Goal: Task Accomplishment & Management: Use online tool/utility

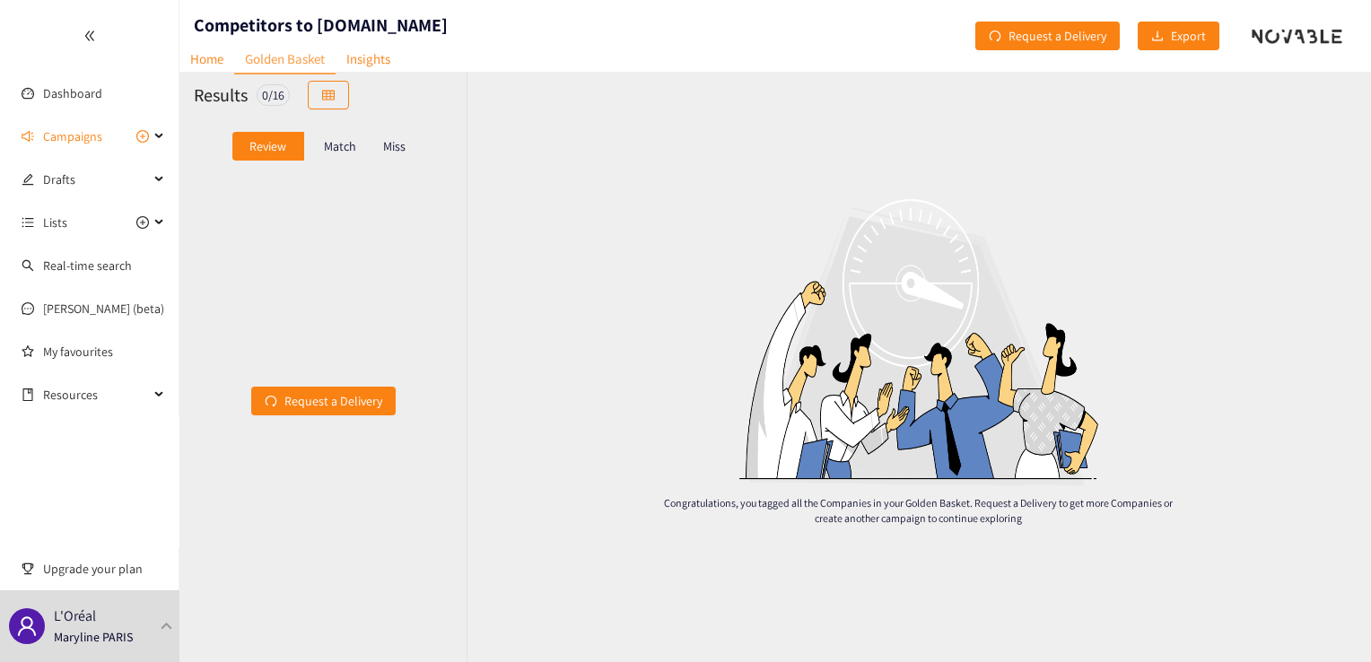
click at [324, 145] on p "Match" at bounding box center [340, 146] width 32 height 14
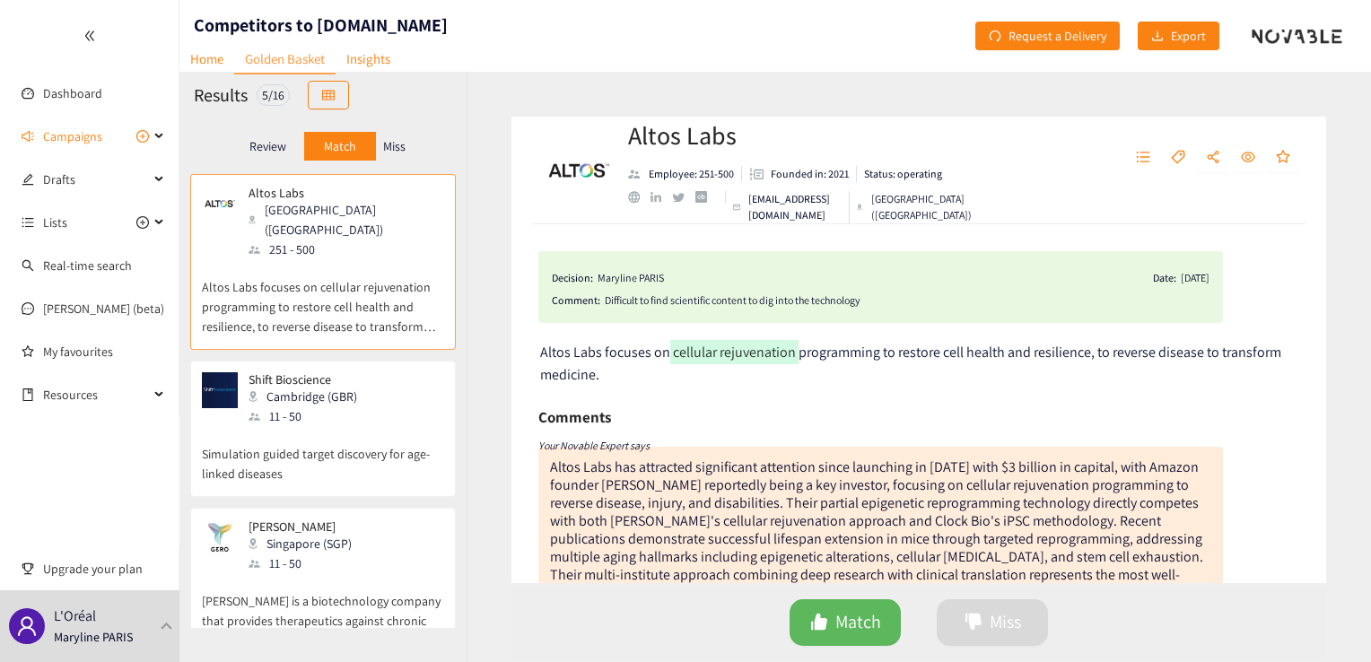
click at [404, 146] on p "Miss" at bounding box center [394, 146] width 22 height 14
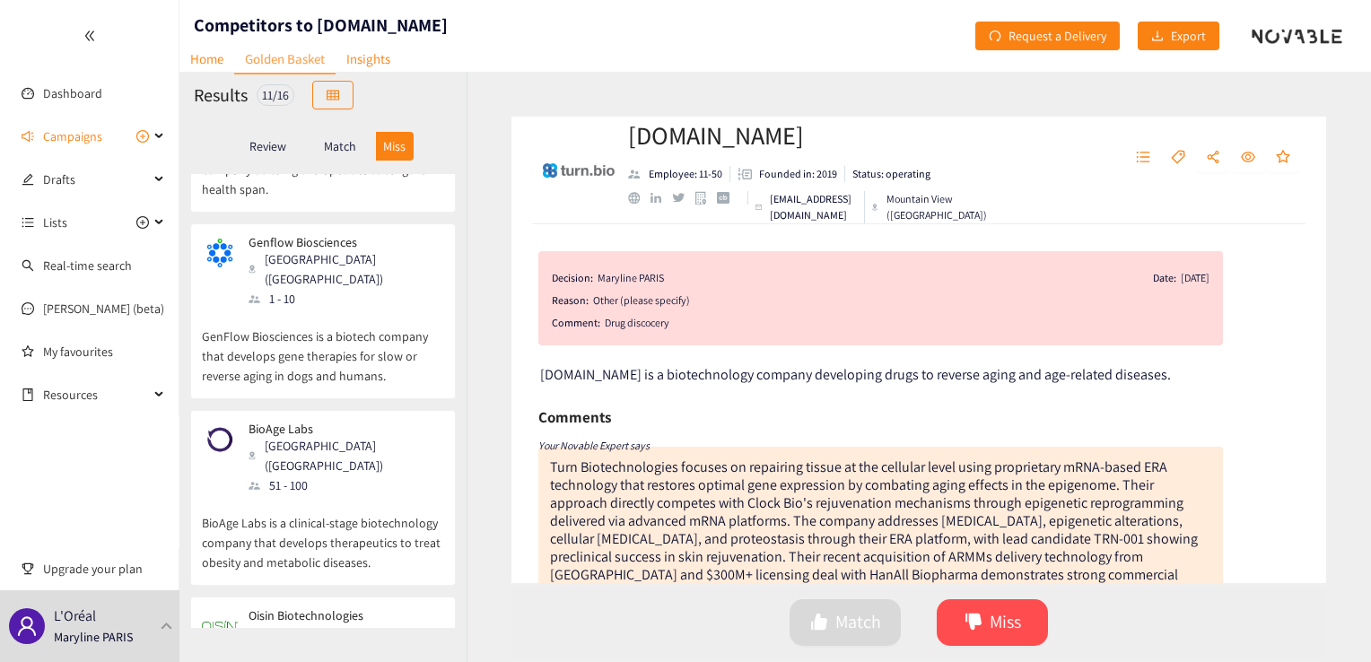
scroll to position [1357, 0]
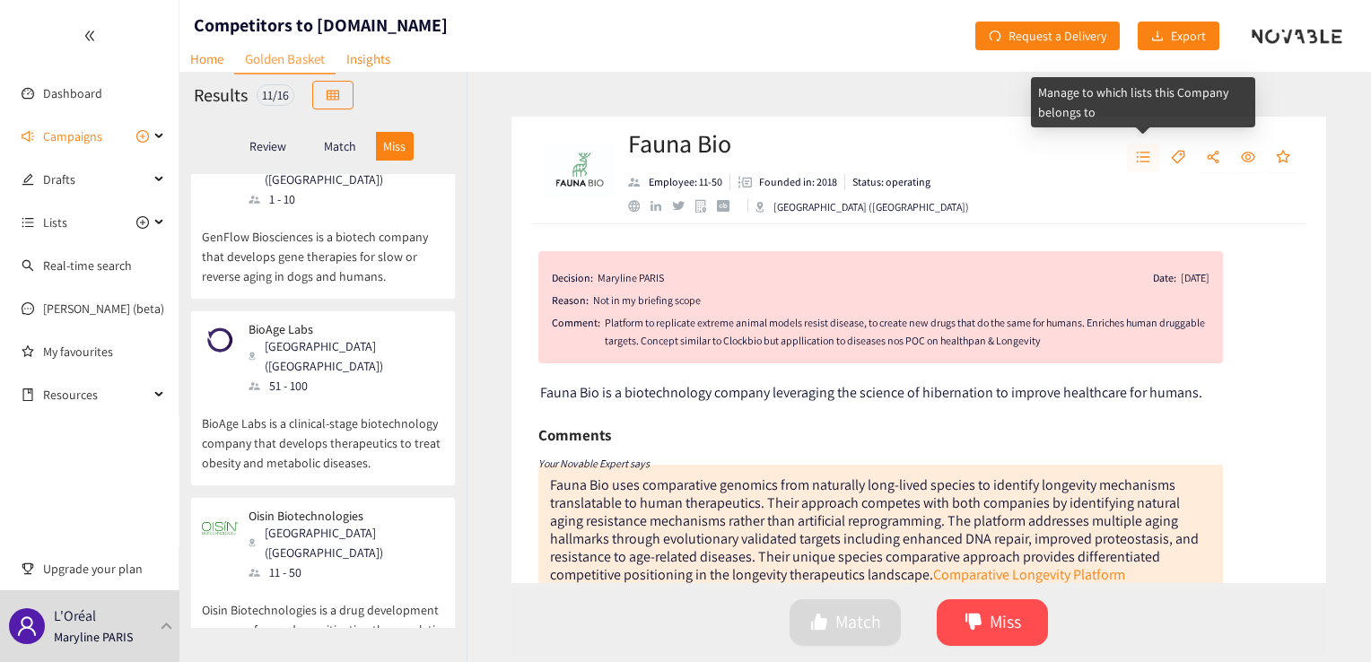
click at [1139, 157] on icon "unordered-list" at bounding box center [1143, 157] width 14 height 14
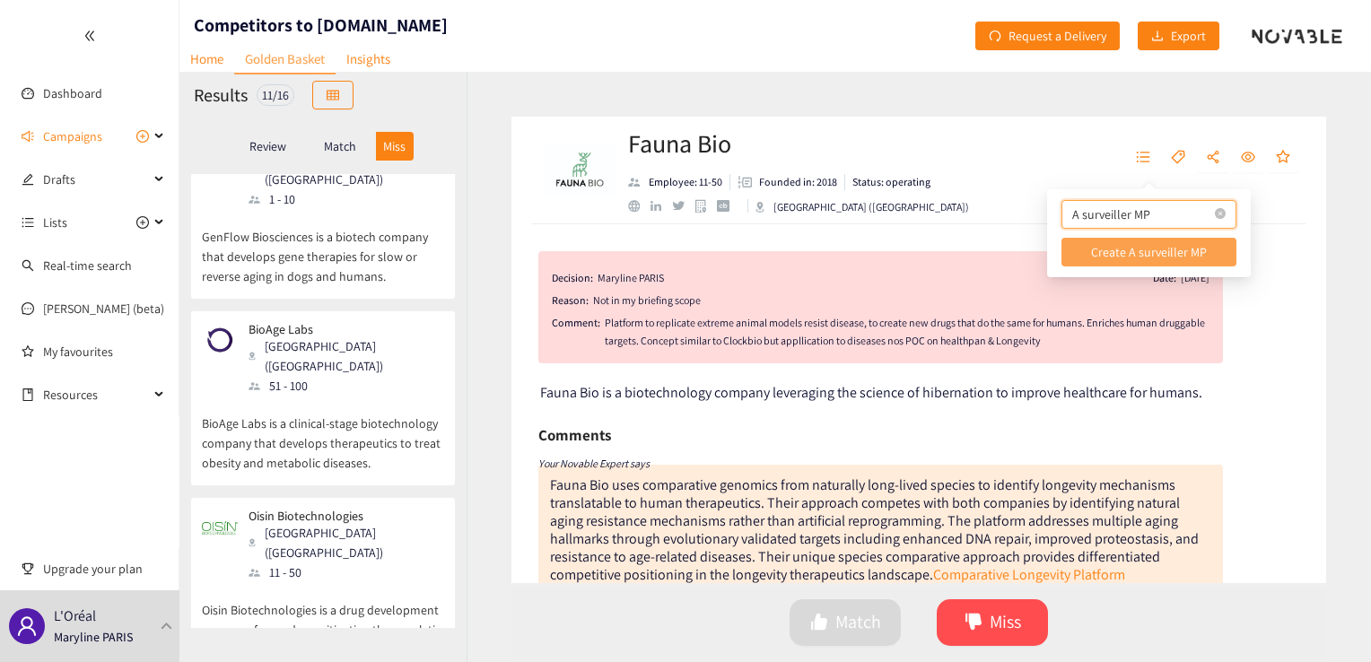
type input "A surveiller MP"
click at [1161, 249] on span "Create A surveiller MP" at bounding box center [1149, 252] width 116 height 20
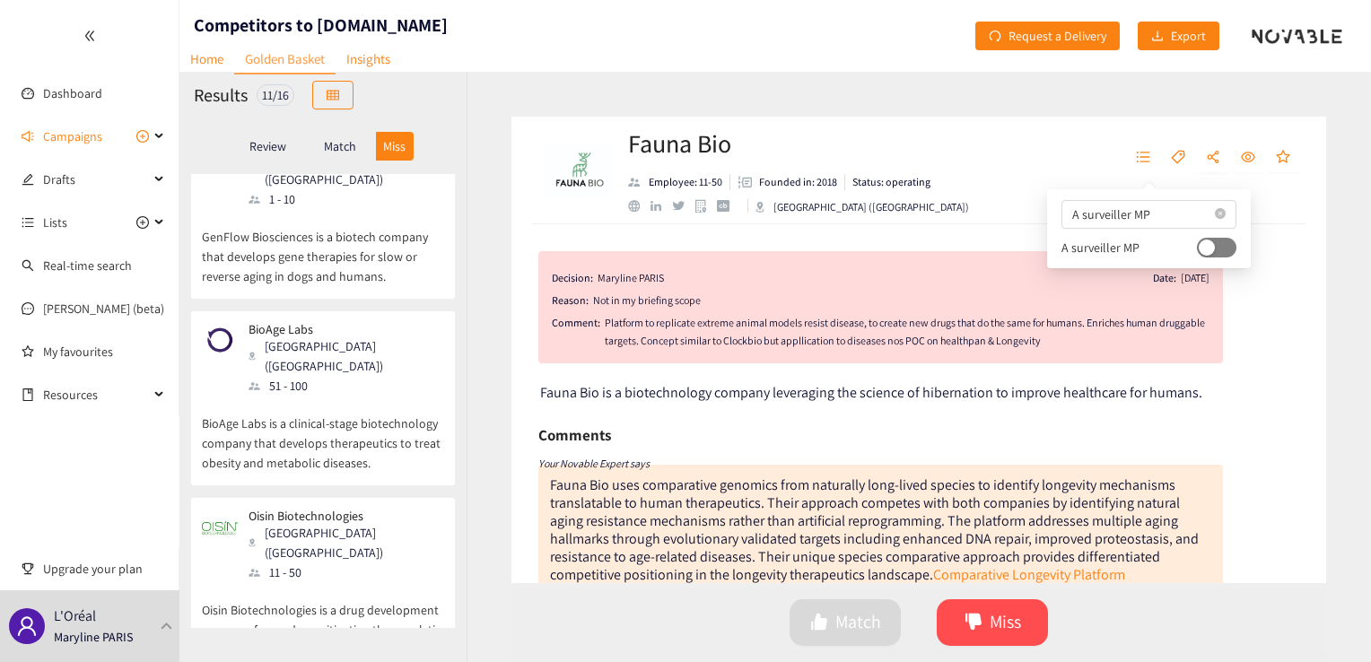
click at [1199, 252] on div "button" at bounding box center [1207, 248] width 16 height 16
click at [1197, 253] on button "button" at bounding box center [1216, 248] width 39 height 20
drag, startPoint x: 1195, startPoint y: 253, endPoint x: 1231, endPoint y: 261, distance: 36.8
click at [1231, 261] on div "A surveiller MP A surveiller MP" at bounding box center [1149, 228] width 204 height 79
click at [1199, 246] on div "button" at bounding box center [1207, 248] width 16 height 16
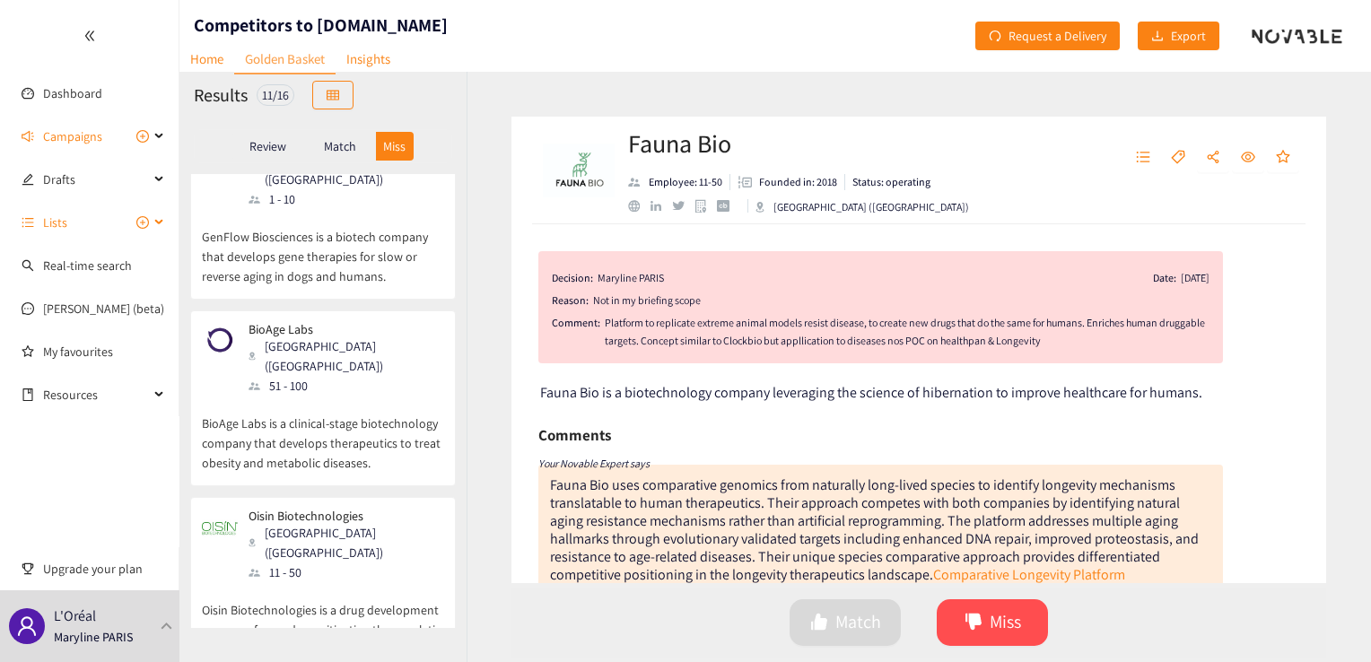
click at [153, 222] on div "Lists" at bounding box center [89, 223] width 179 height 36
click at [99, 265] on link "A surveiller MP" at bounding box center [82, 266] width 78 height 16
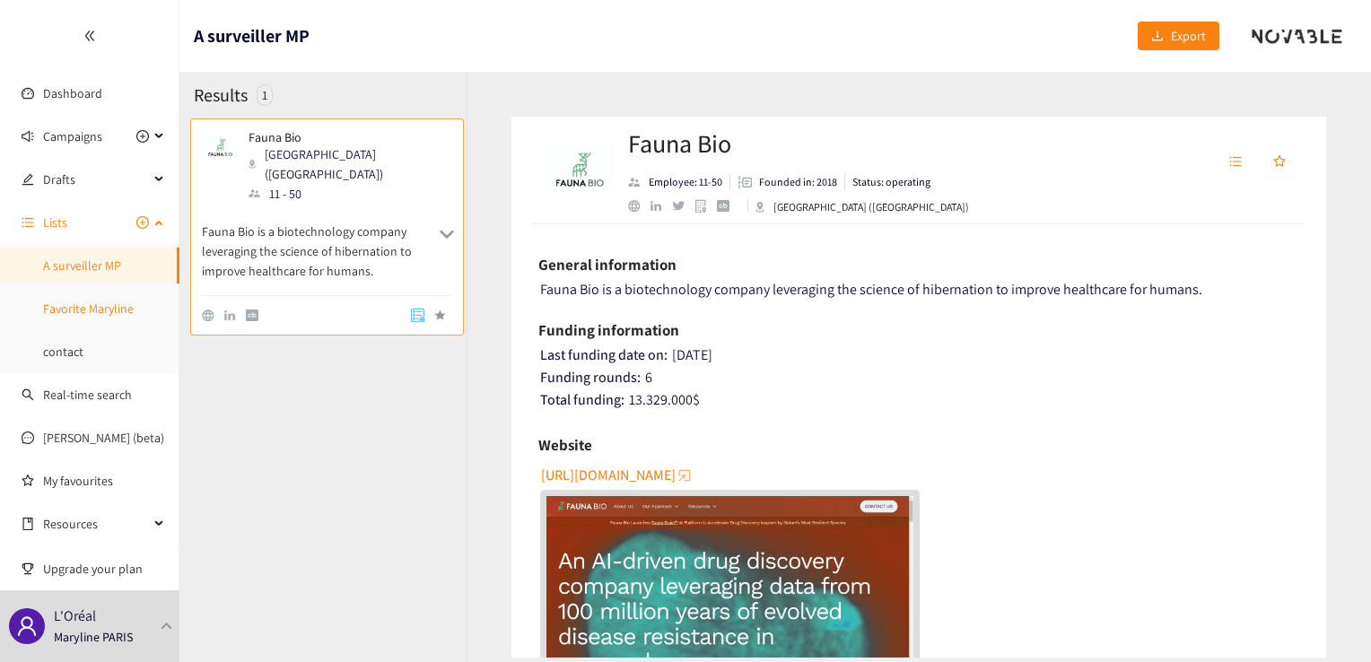
click at [104, 307] on link "Favorite Maryline" at bounding box center [88, 309] width 91 height 16
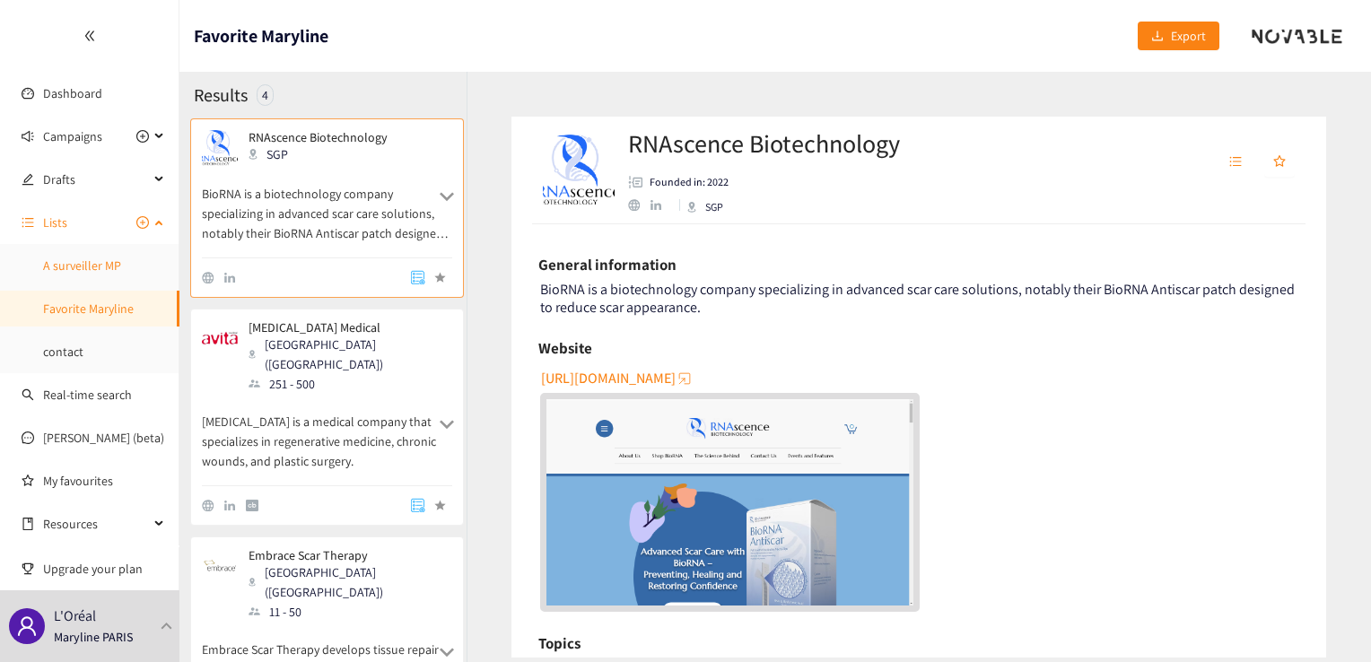
click at [100, 271] on link "A surveiller MP" at bounding box center [82, 266] width 78 height 16
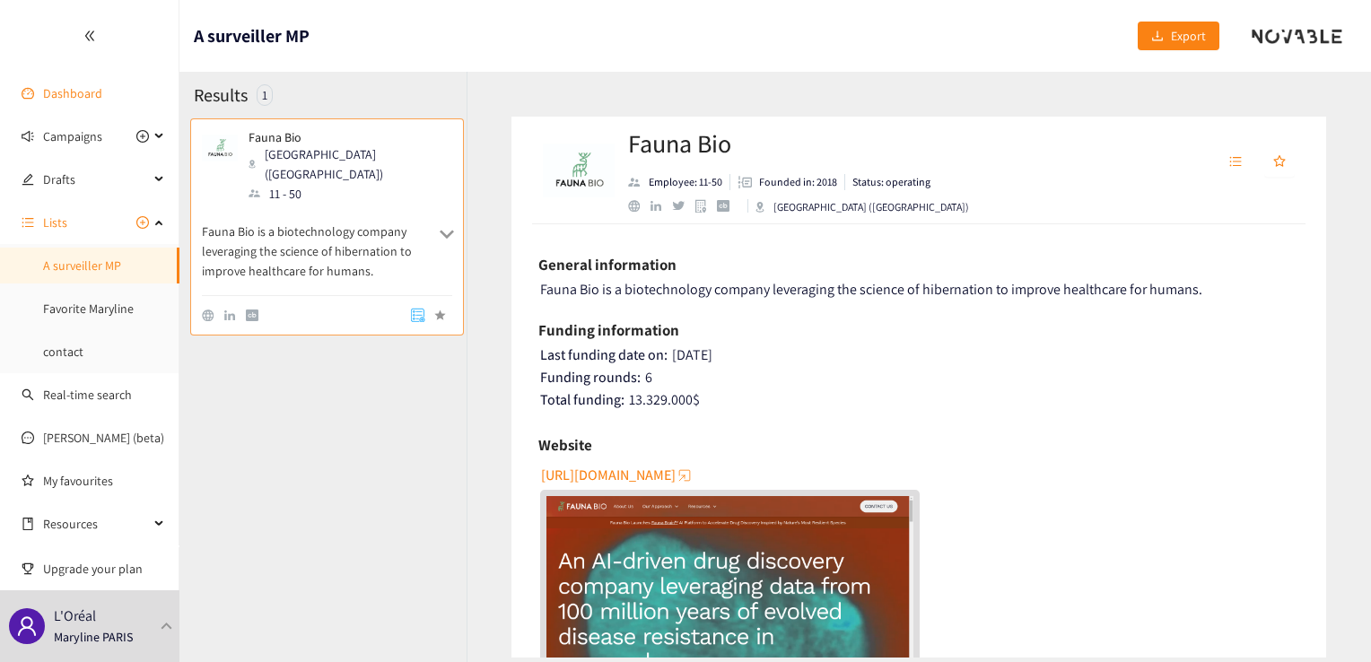
click at [69, 90] on link "Dashboard" at bounding box center [72, 93] width 59 height 16
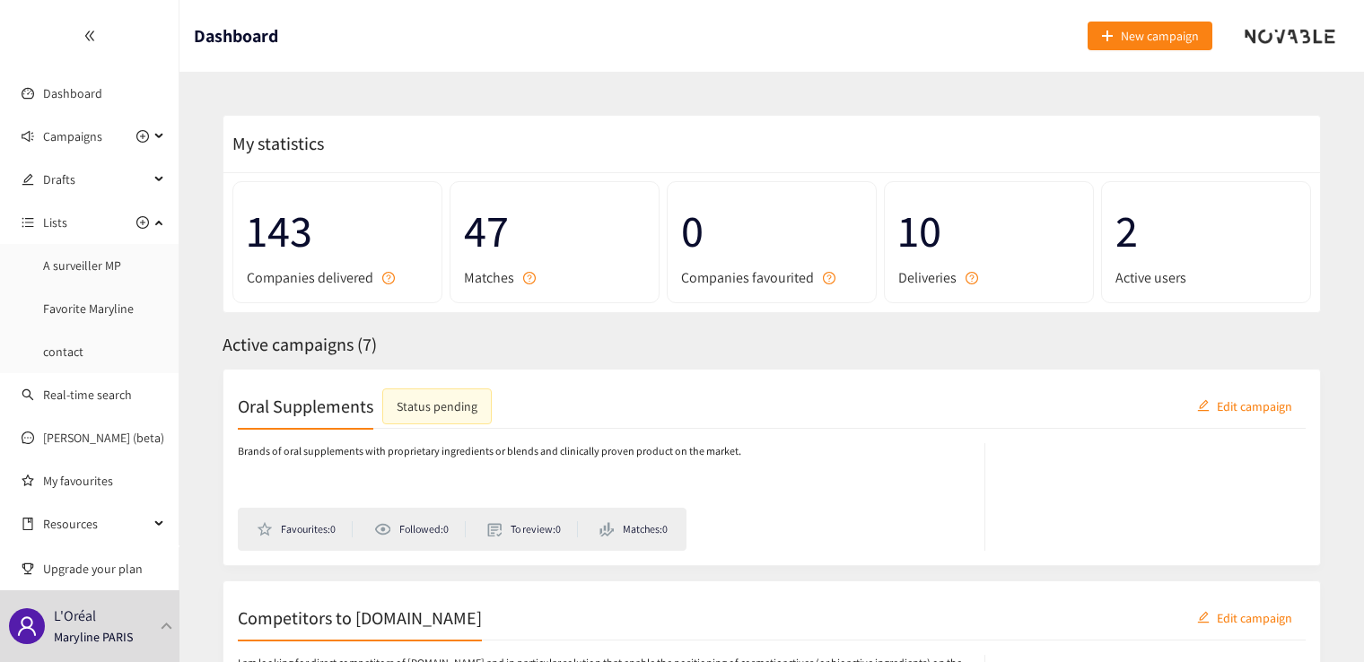
click at [356, 615] on h2 "Competitors to [DOMAIN_NAME]" at bounding box center [360, 617] width 244 height 25
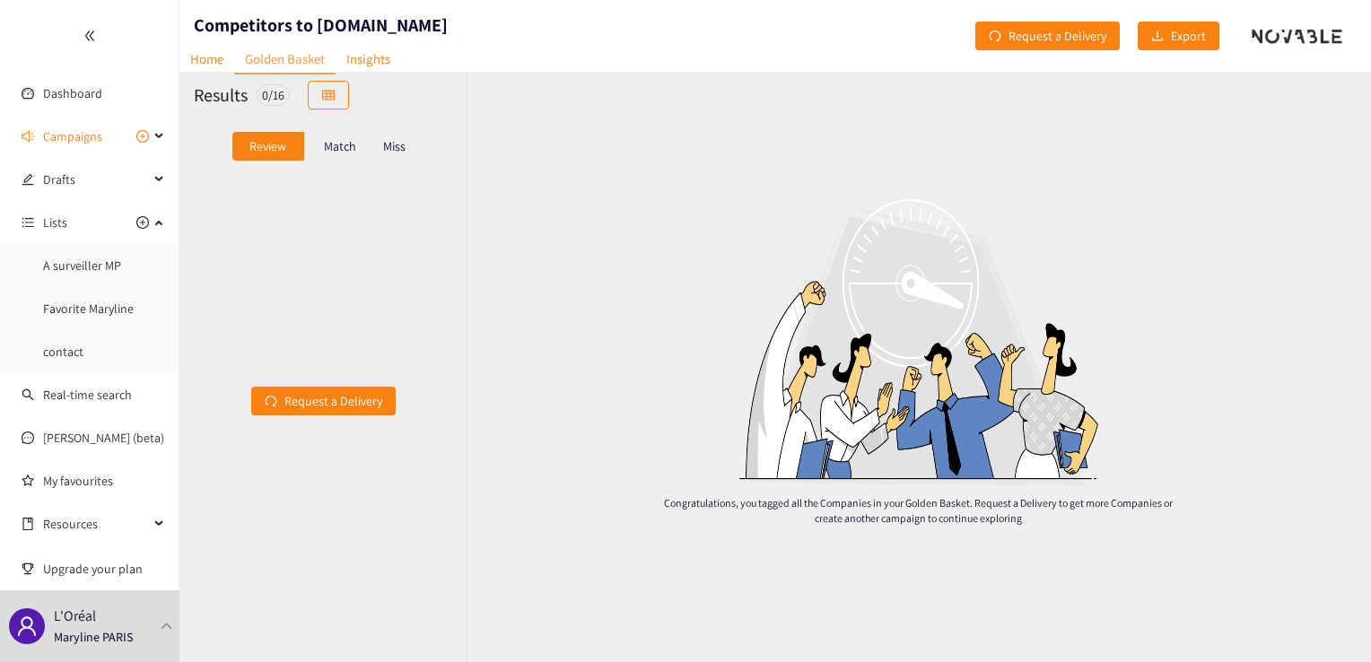
click at [352, 143] on p "Match" at bounding box center [340, 146] width 32 height 14
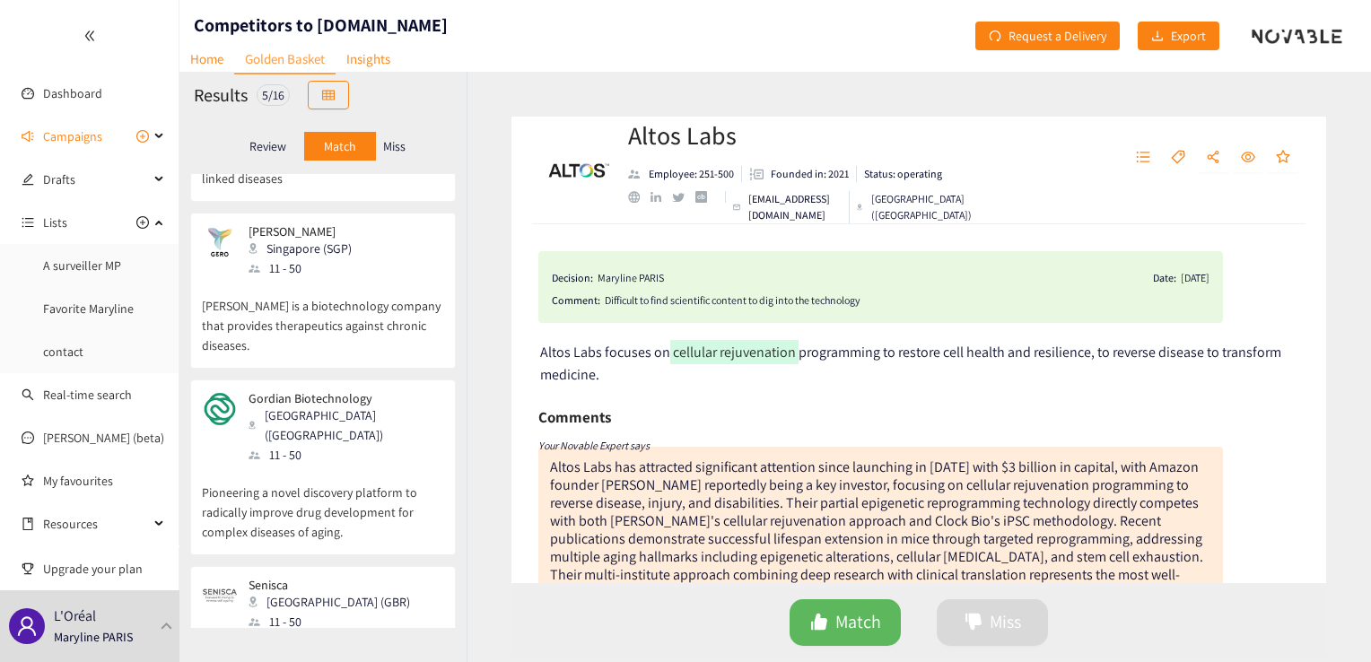
scroll to position [298, 0]
click at [407, 462] on p "Pioneering a novel discovery platform to radically improve drug development for…" at bounding box center [323, 500] width 242 height 77
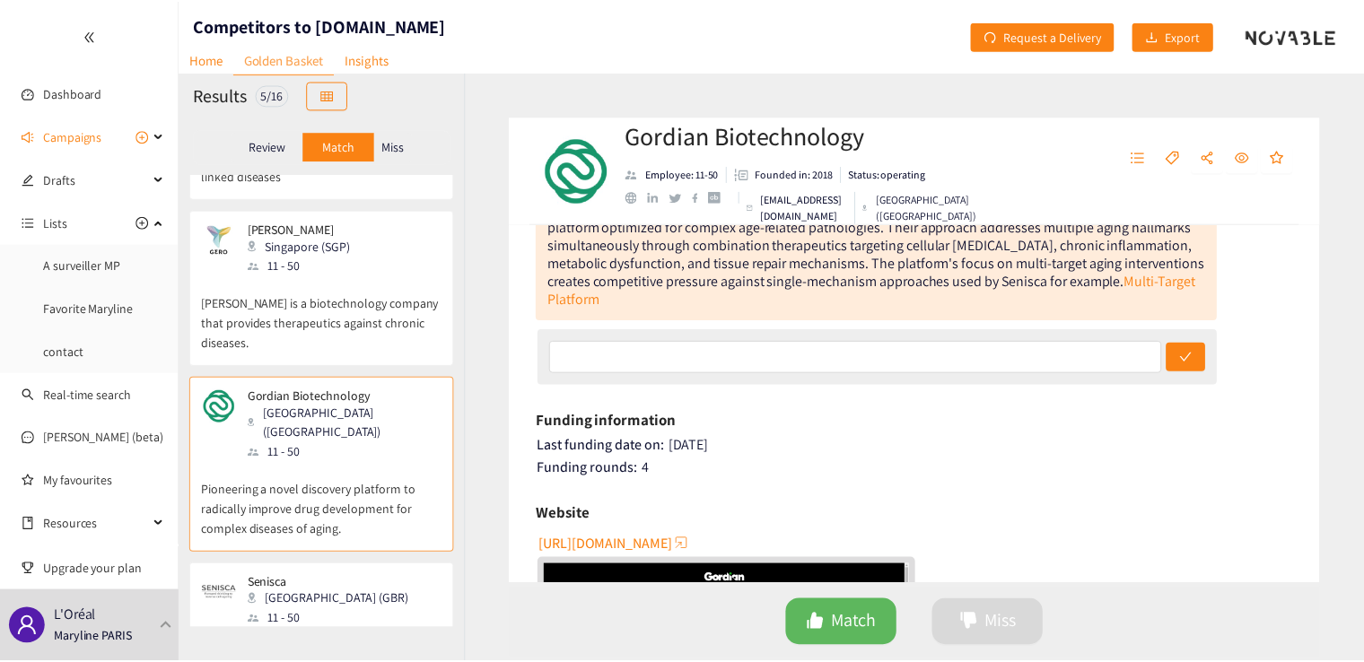
scroll to position [201, 0]
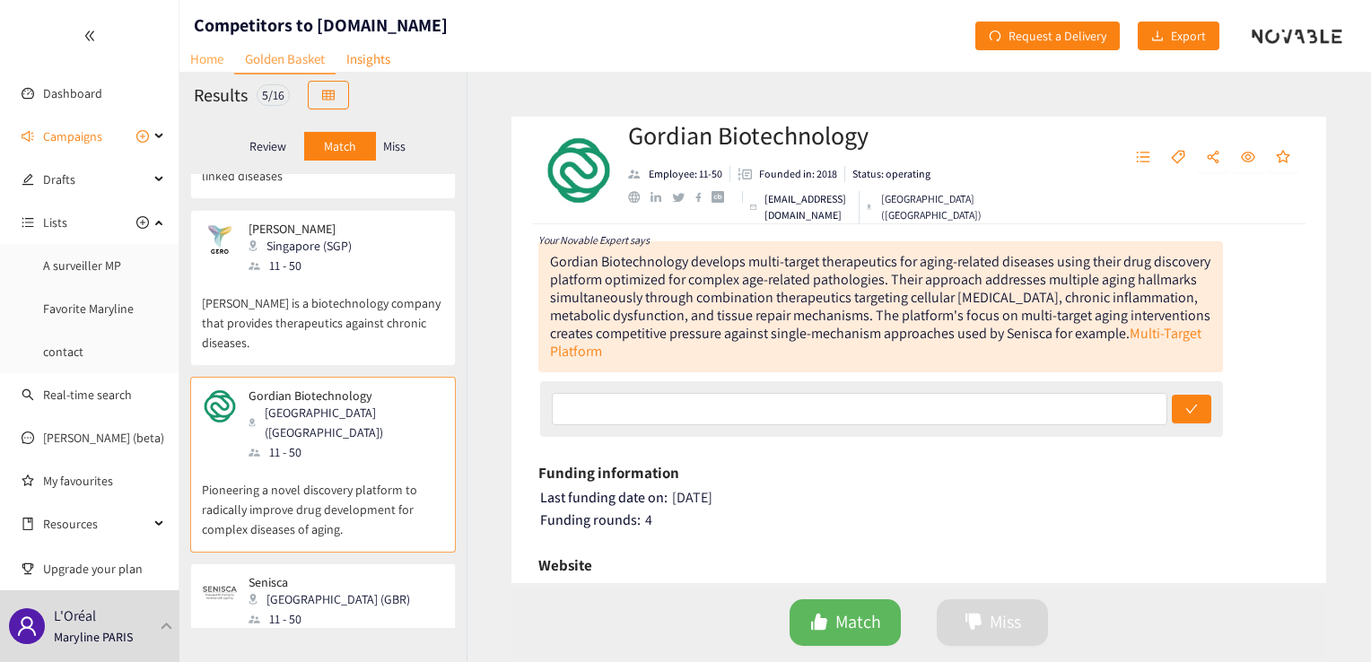
click at [214, 57] on link "Home" at bounding box center [206, 59] width 55 height 28
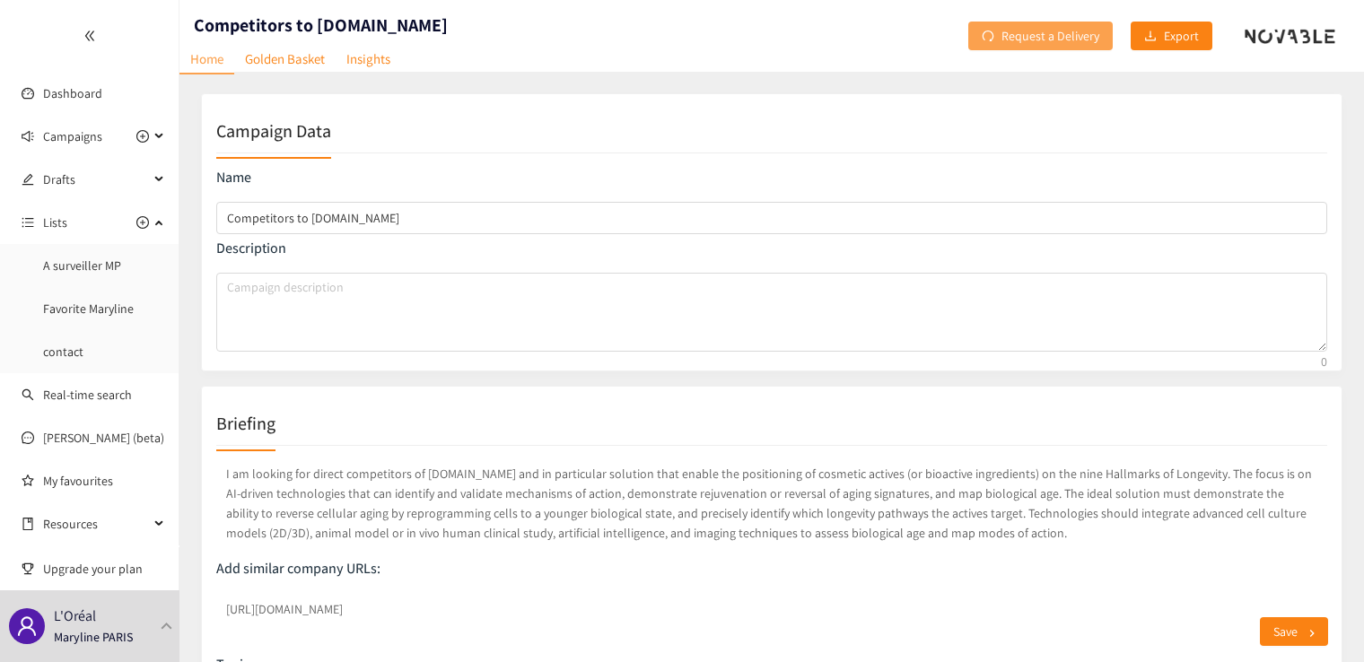
click at [1044, 30] on span "Request a Delivery" at bounding box center [1050, 36] width 98 height 20
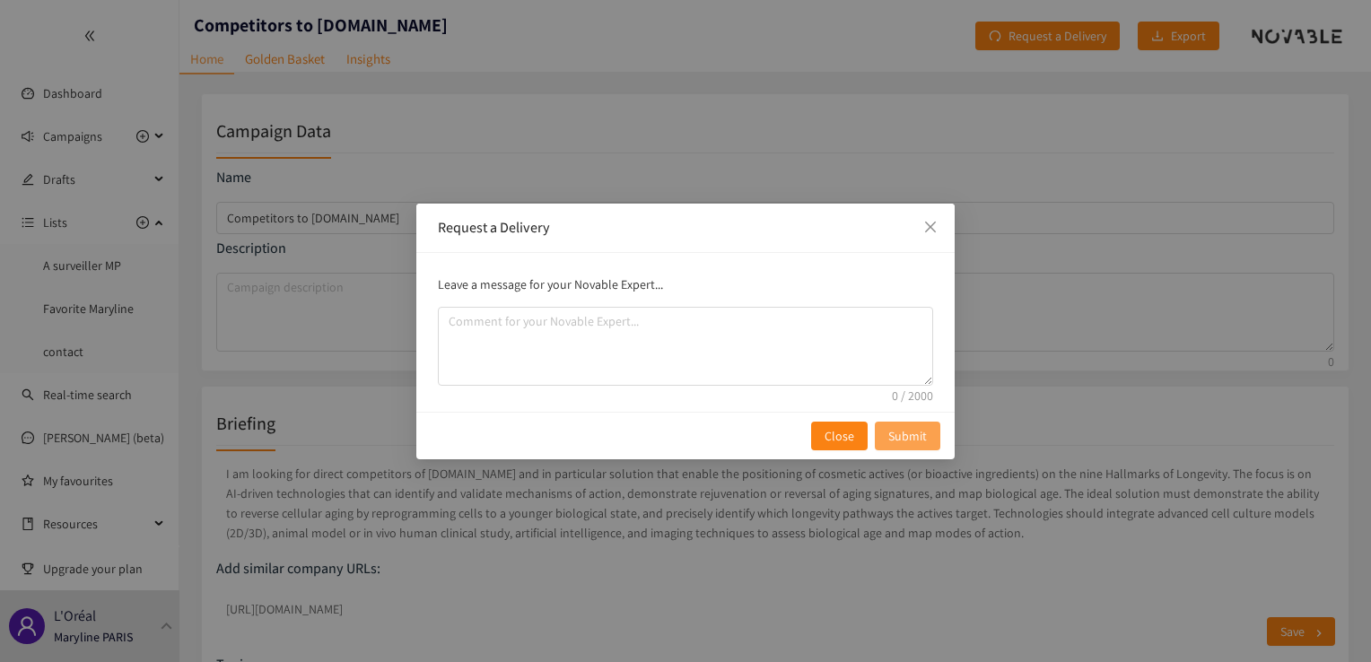
click at [916, 434] on span "Submit" at bounding box center [907, 436] width 39 height 20
